Goal: Information Seeking & Learning: Learn about a topic

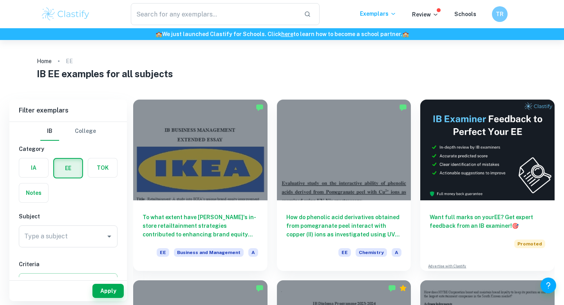
click at [80, 17] on img at bounding box center [66, 14] width 50 height 16
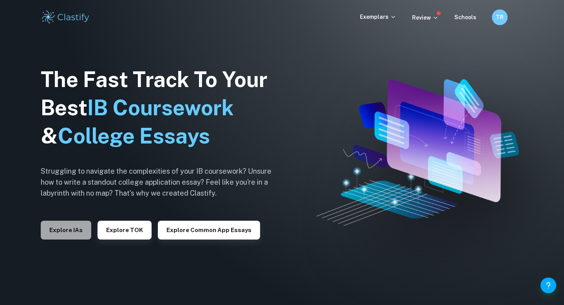
click at [69, 230] on button "Explore IAs" at bounding box center [66, 230] width 51 height 19
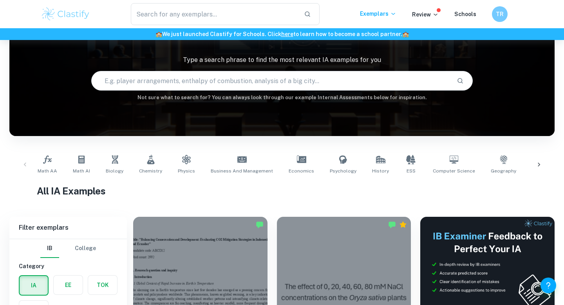
scroll to position [65, 0]
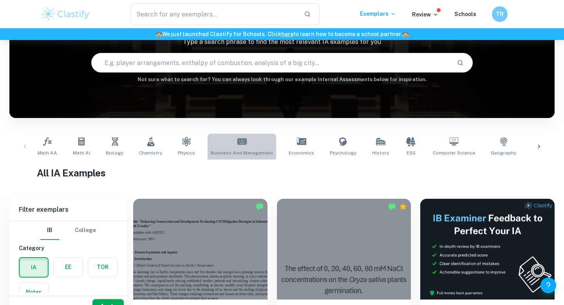
click at [246, 140] on link "Business and Management" at bounding box center [242, 147] width 69 height 26
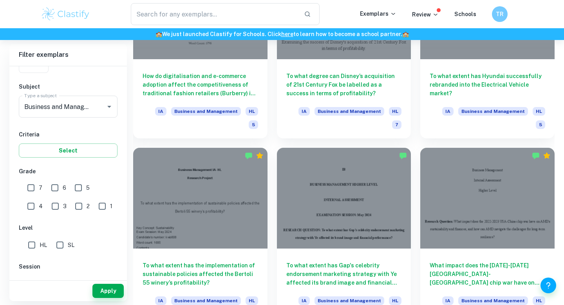
scroll to position [897, 0]
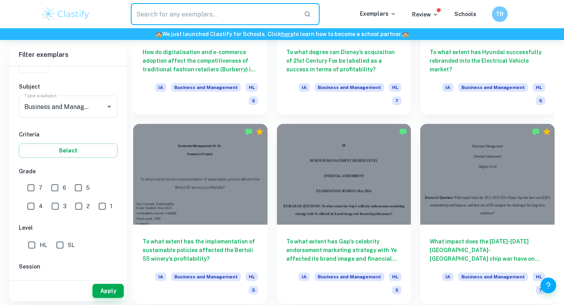
click at [152, 17] on input "text" at bounding box center [214, 14] width 167 height 22
type input "disney and warner bros"
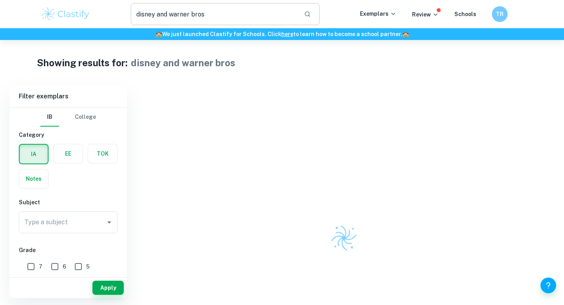
click at [213, 15] on input "disney and warner bros" at bounding box center [214, 14] width 167 height 22
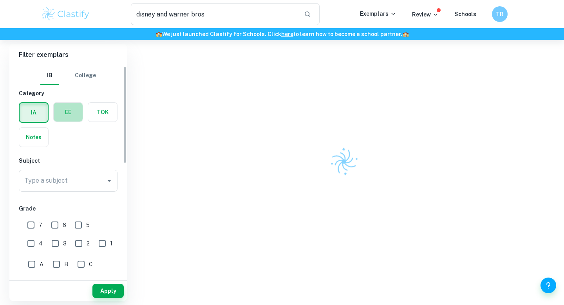
click at [80, 117] on label "button" at bounding box center [68, 112] width 29 height 19
click at [0, 0] on input "radio" at bounding box center [0, 0] width 0 height 0
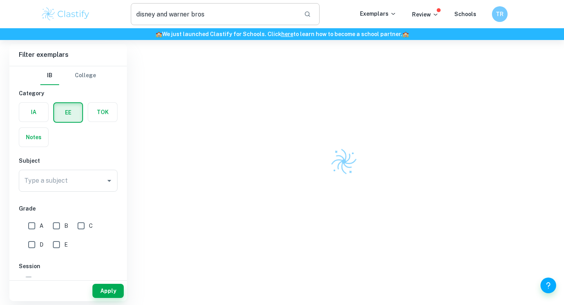
click at [214, 12] on input "disney and warner bros" at bounding box center [214, 14] width 167 height 22
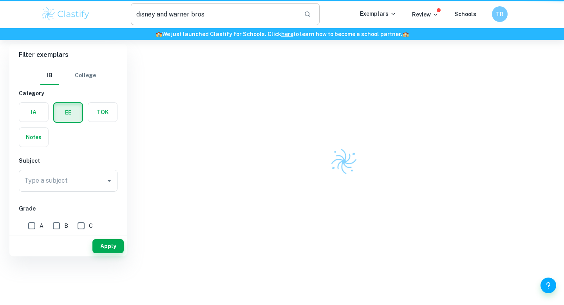
scroll to position [0, 0]
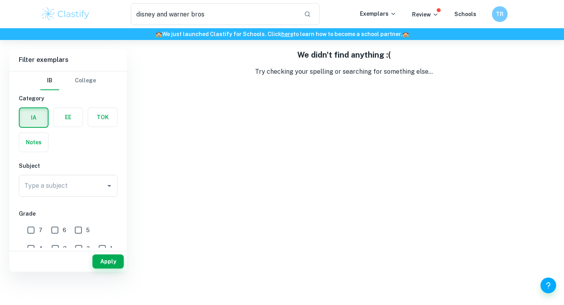
scroll to position [40, 0]
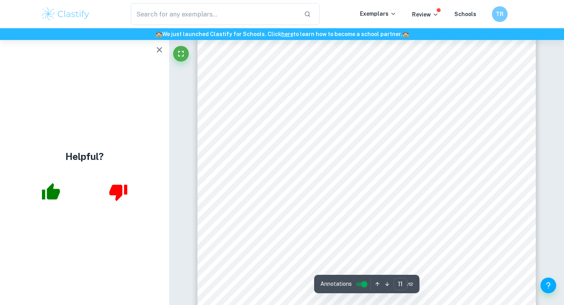
scroll to position [4618, 0]
click at [239, 193] on span "[PERSON_NAME]. IB Business Management 5th Edition. 2022. 5th ed., vol. 5, IBID,…" at bounding box center [359, 194] width 244 height 7
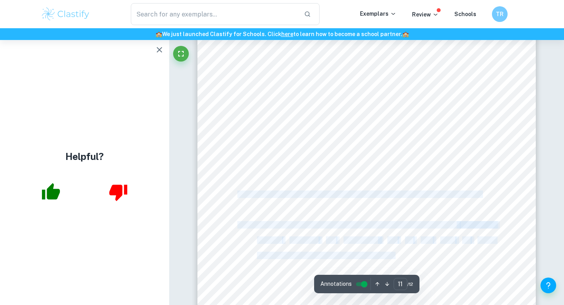
drag, startPoint x: 238, startPoint y: 193, endPoint x: 450, endPoint y: 189, distance: 212.3
click at [450, 189] on div "Bibliography __________________________________________________________________…" at bounding box center [366, 122] width 338 height 438
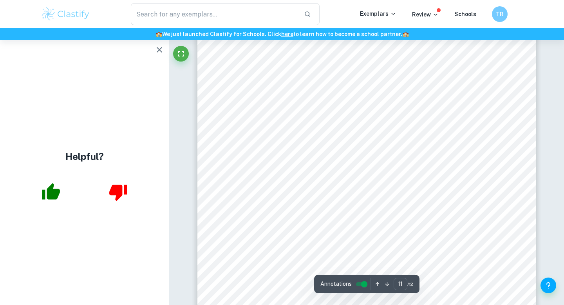
click at [460, 192] on span "[PERSON_NAME]. IB Business Management 5th Edition. 2022. 5th ed., vol. 5, IBID,…" at bounding box center [359, 194] width 244 height 7
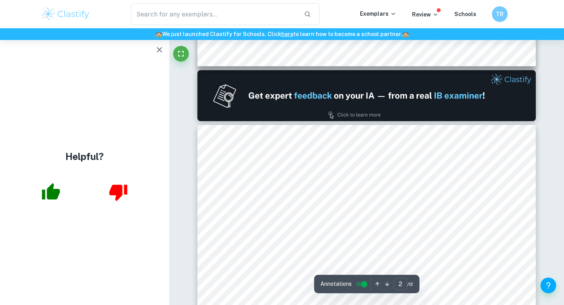
type input "1"
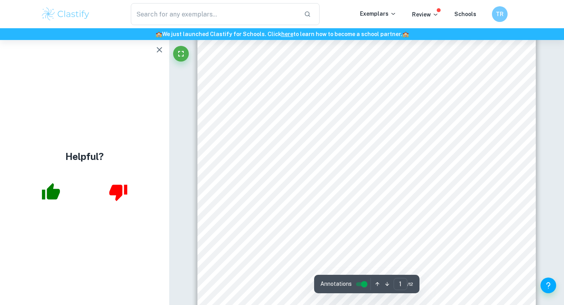
scroll to position [186, 0]
click at [280, 207] on span "Source: Company data" at bounding box center [268, 209] width 62 height 6
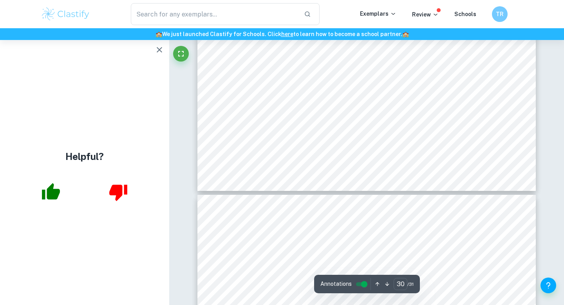
type input "31"
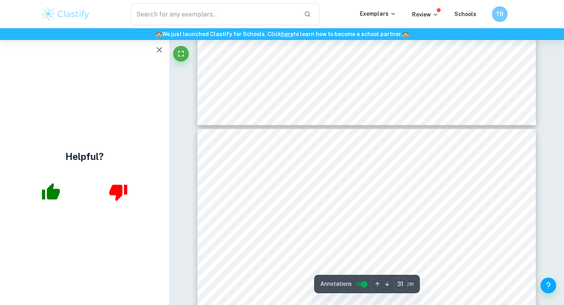
scroll to position [13225, 0]
